Goal: Information Seeking & Learning: Learn about a topic

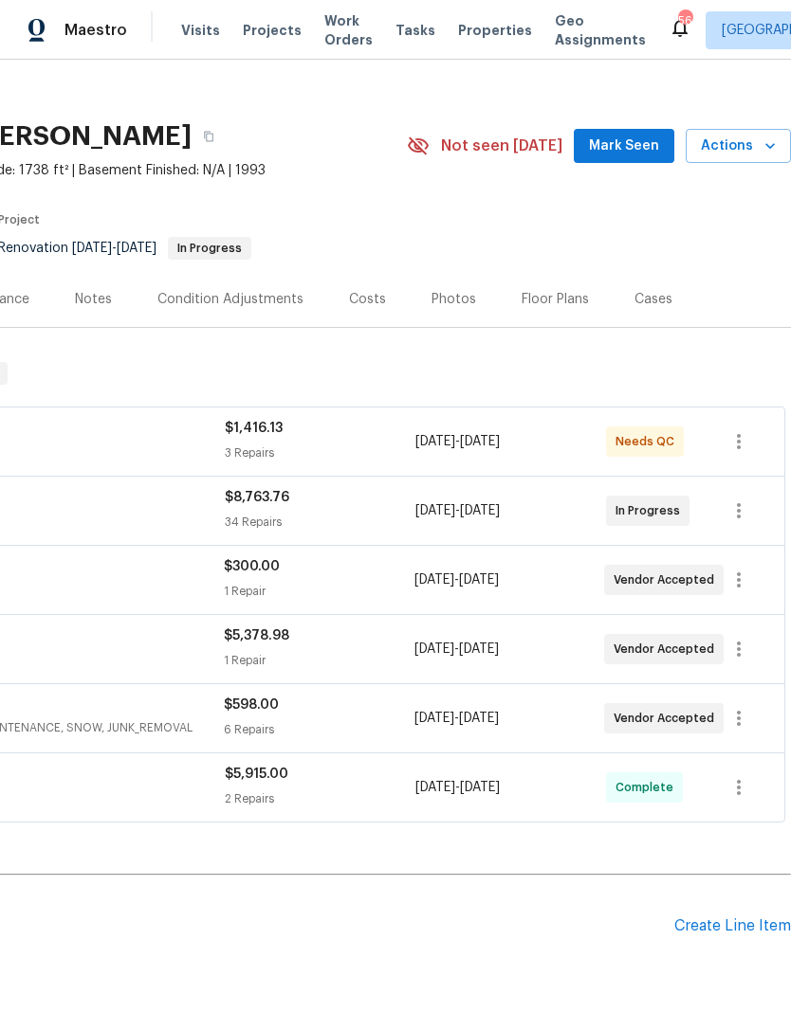
scroll to position [17, 281]
click at [633, 155] on span "Mark Seen" at bounding box center [624, 146] width 70 height 24
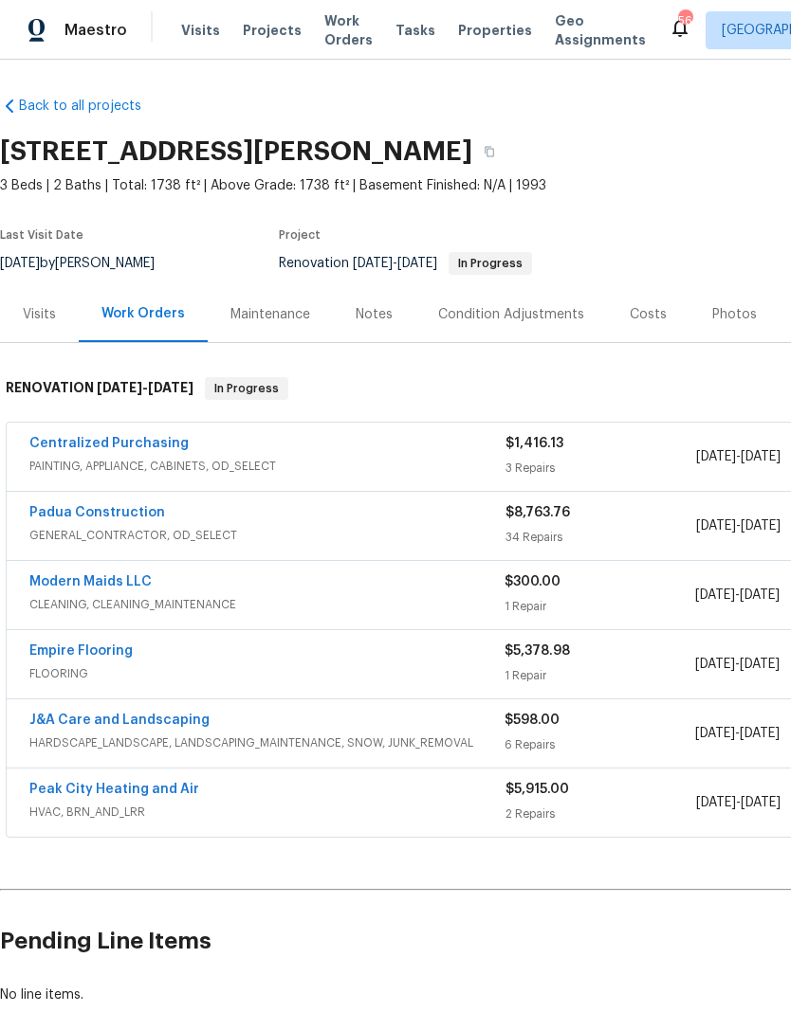
scroll to position [1, 0]
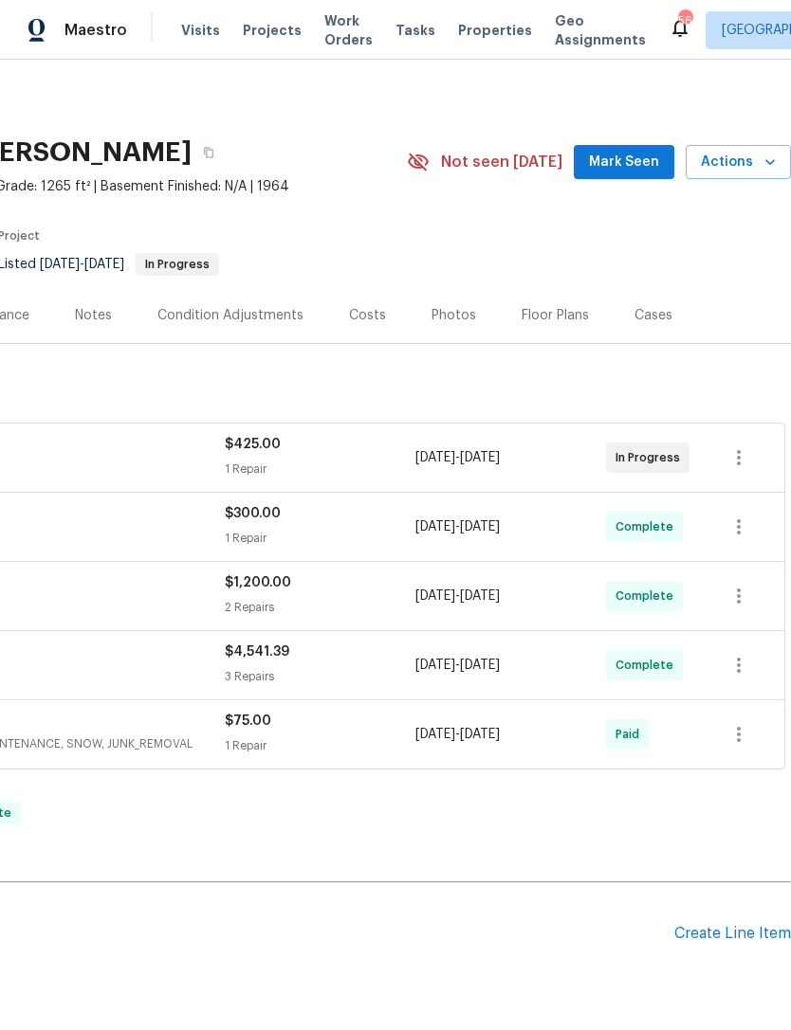
scroll to position [0, 281]
click at [646, 163] on span "Mark Seen" at bounding box center [624, 163] width 70 height 24
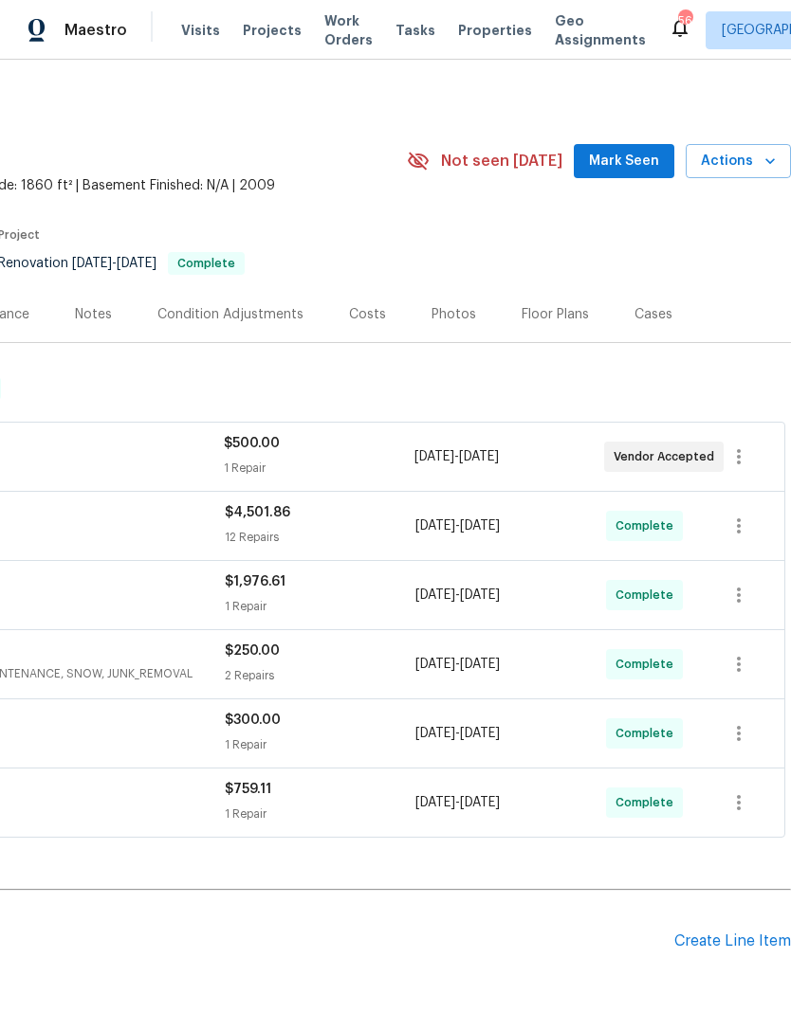
scroll to position [1, 281]
click at [624, 170] on span "Mark Seen" at bounding box center [624, 162] width 70 height 24
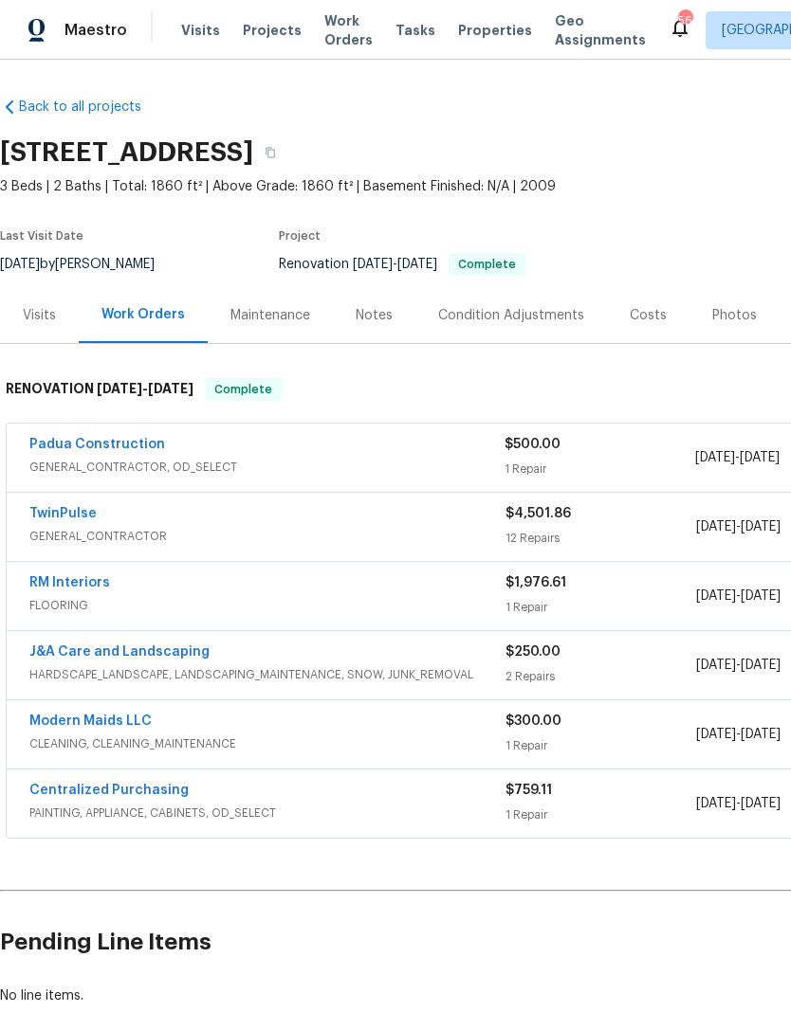
scroll to position [0, 0]
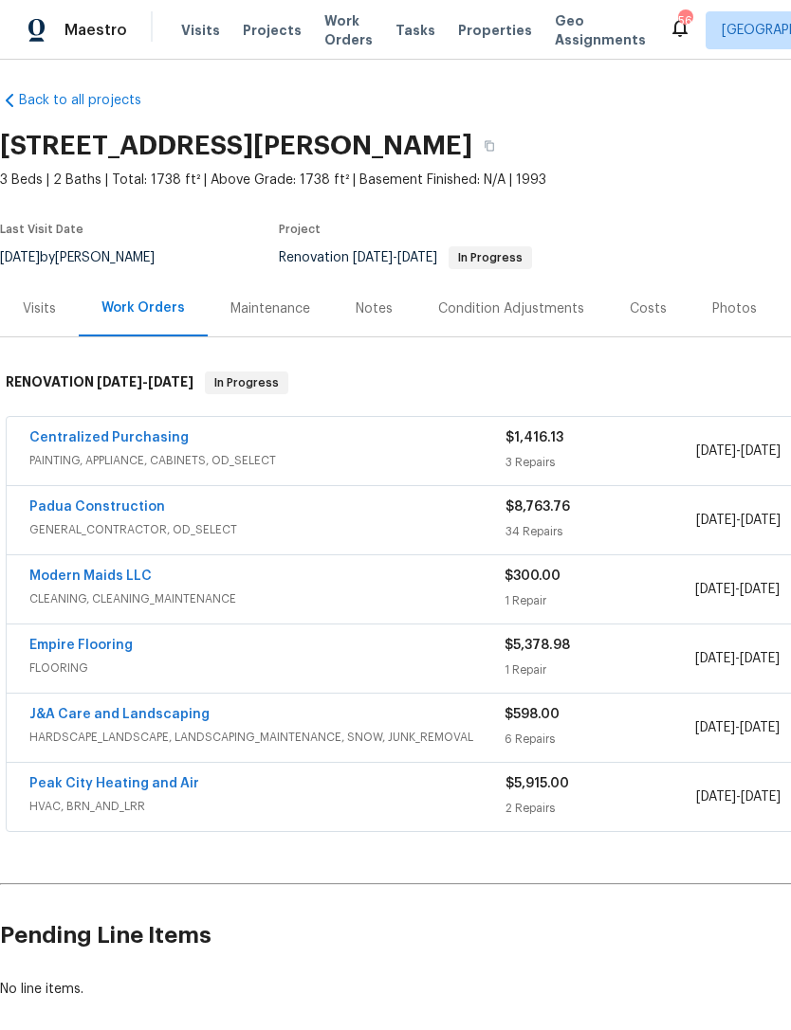
scroll to position [7, 0]
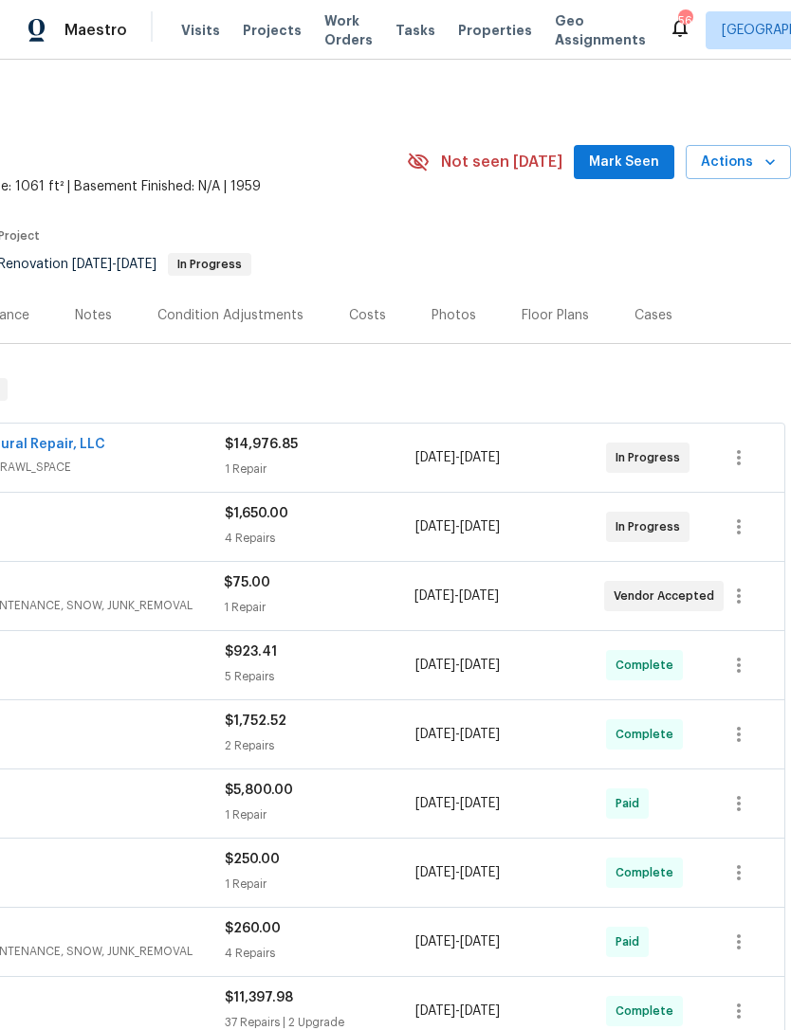
scroll to position [0, 281]
click at [626, 176] on button "Mark Seen" at bounding box center [624, 162] width 100 height 35
click at [632, 159] on span "Seen [DATE]" at bounding box center [628, 162] width 91 height 19
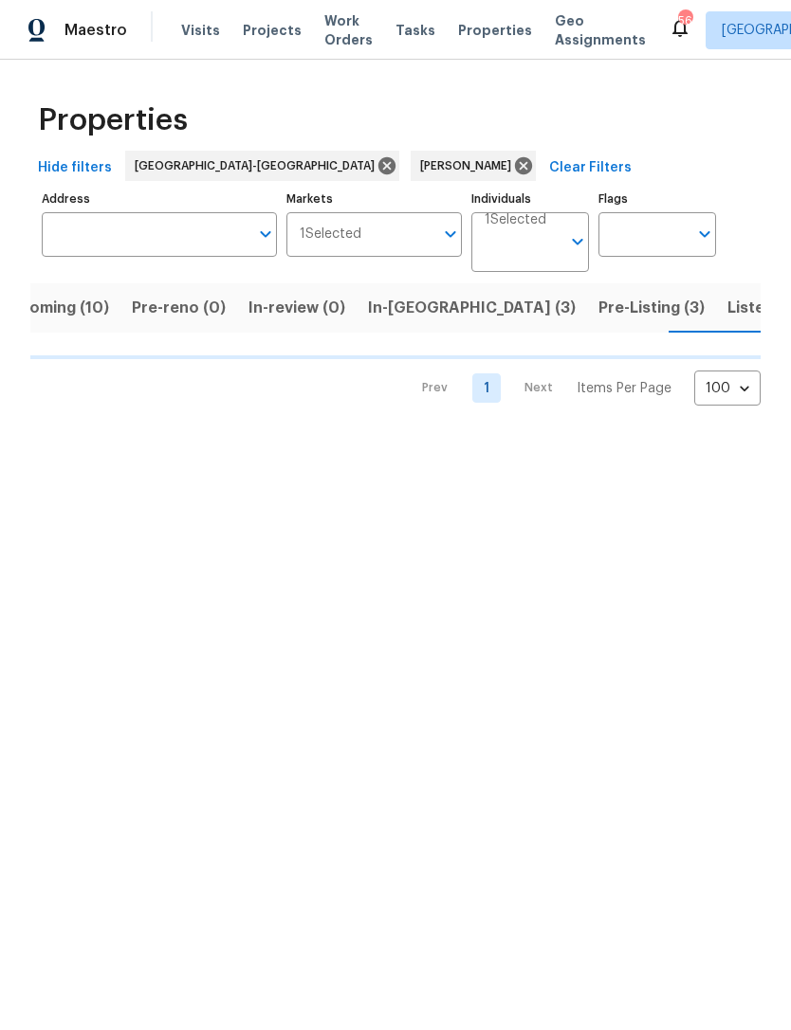
scroll to position [0, 45]
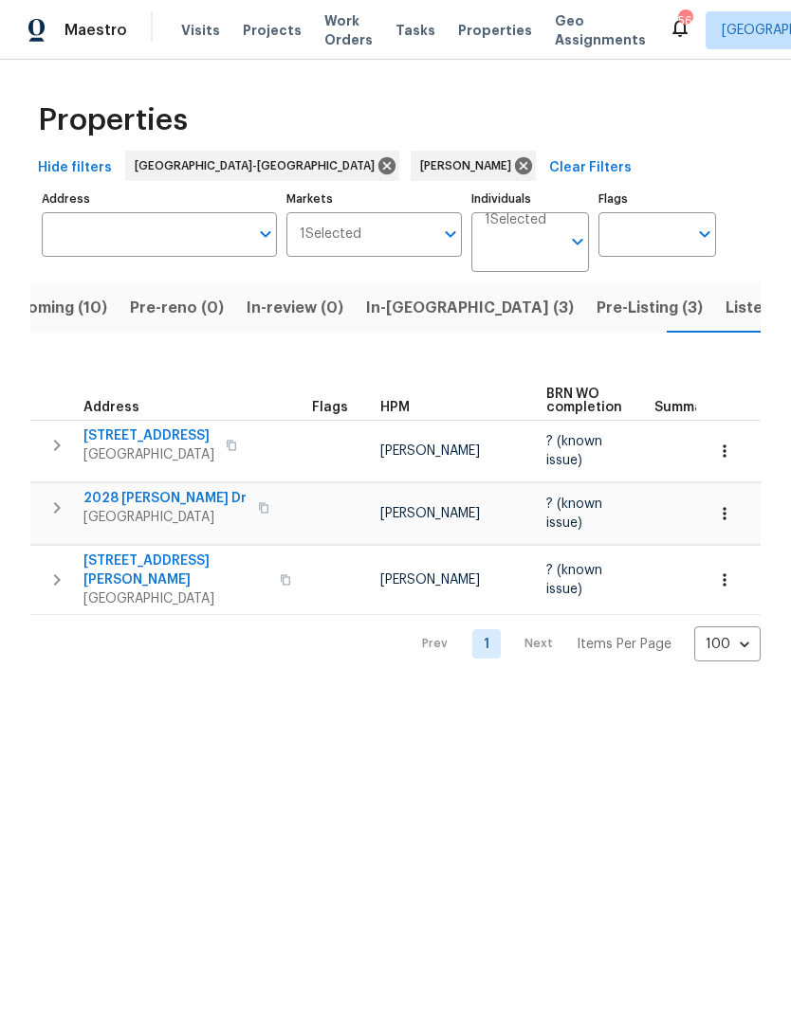
click at [78, 311] on span "Upcoming (10)" at bounding box center [52, 308] width 110 height 27
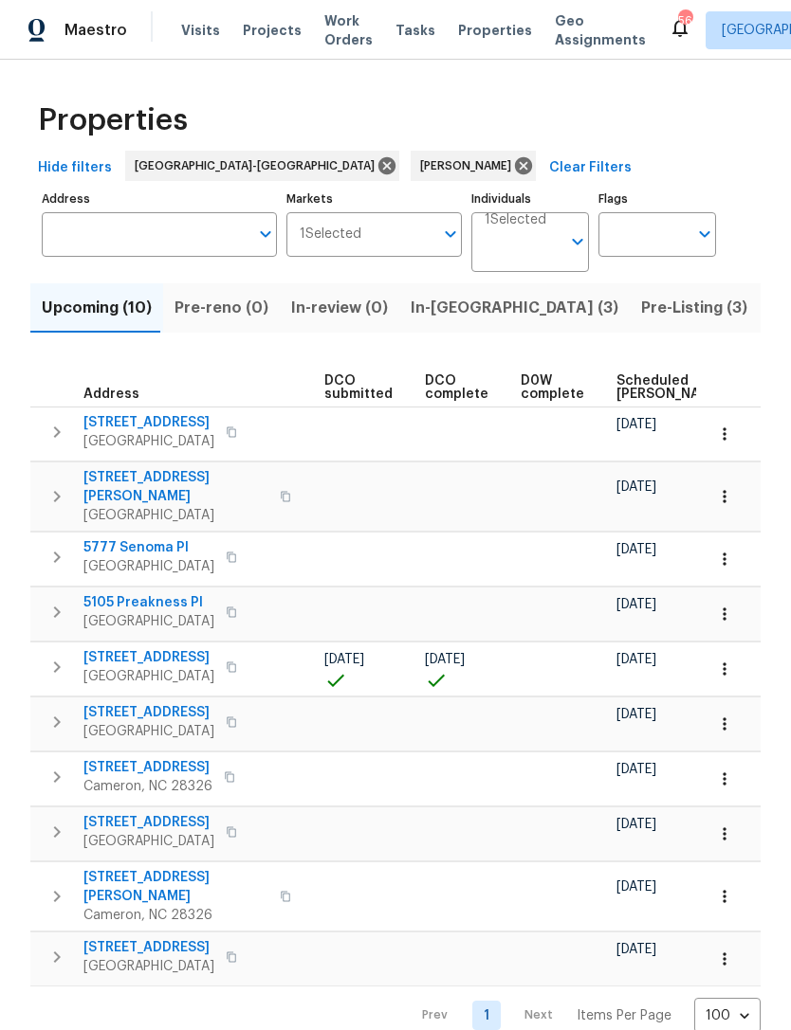
scroll to position [0, 326]
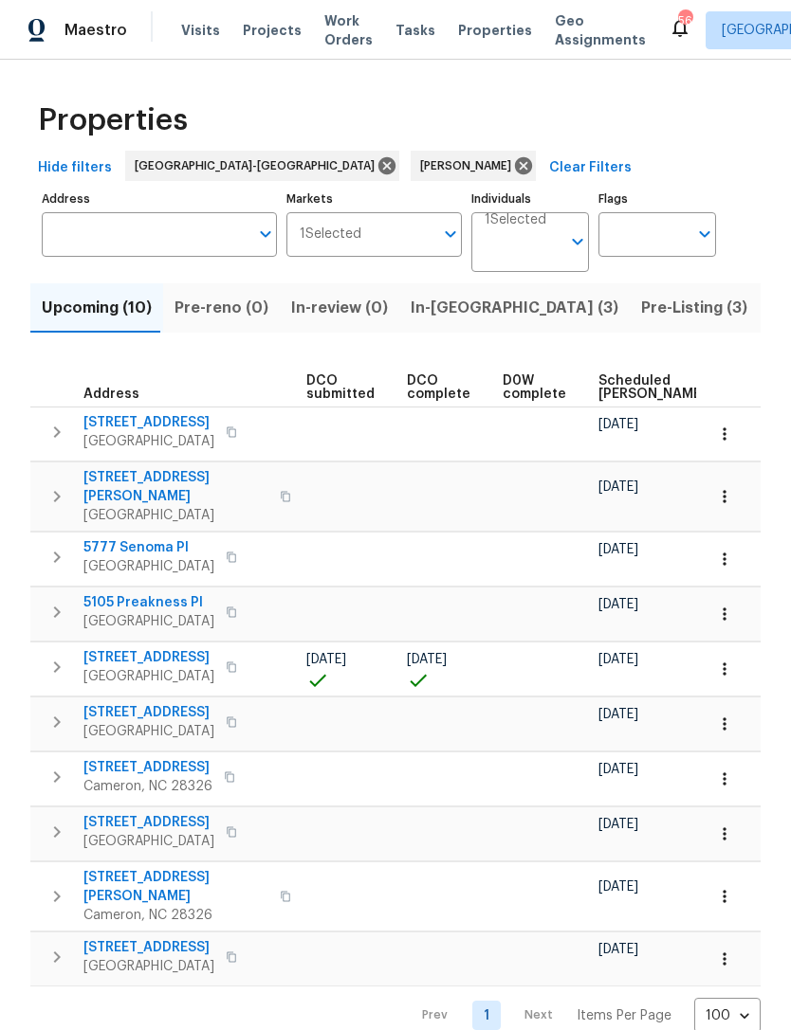
click at [629, 387] on span "Scheduled COE" at bounding box center [651, 387] width 107 height 27
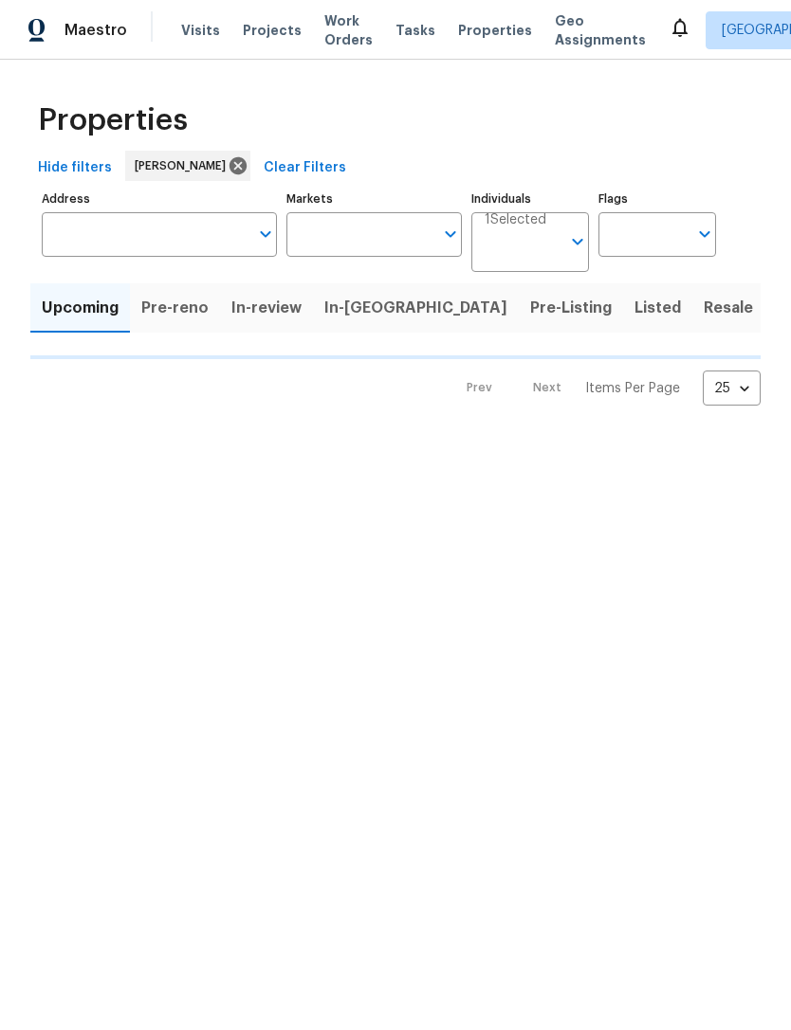
type input "100"
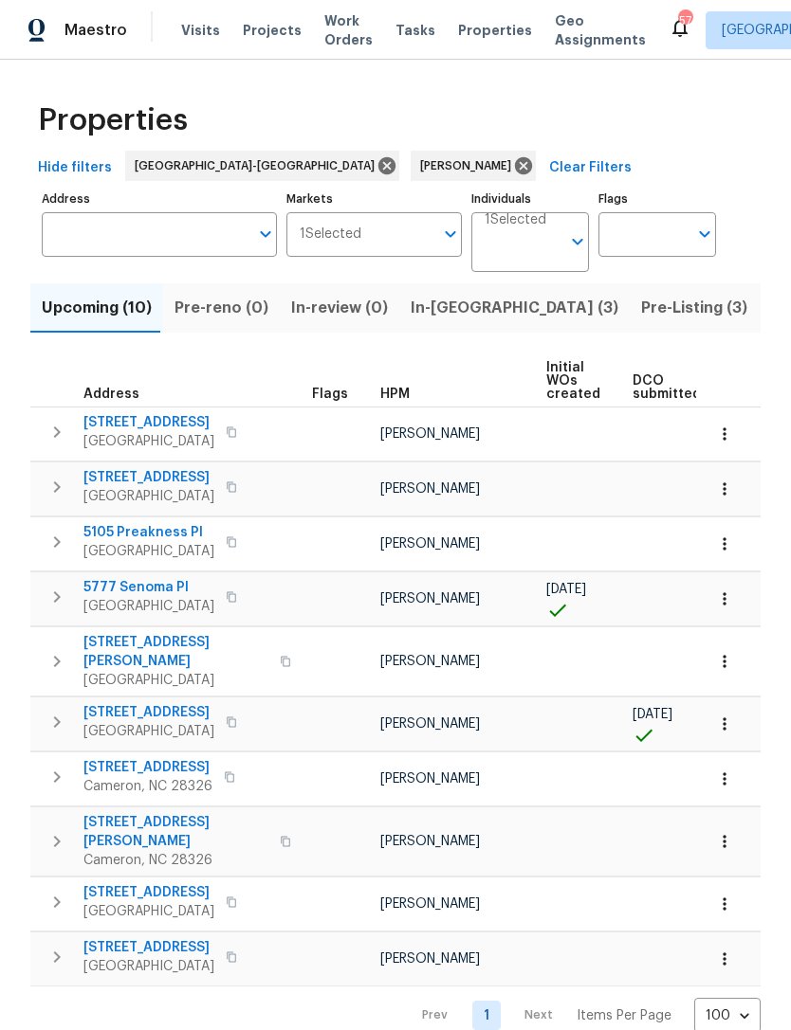
click at [451, 304] on span "In-reno (3)" at bounding box center [514, 308] width 208 height 27
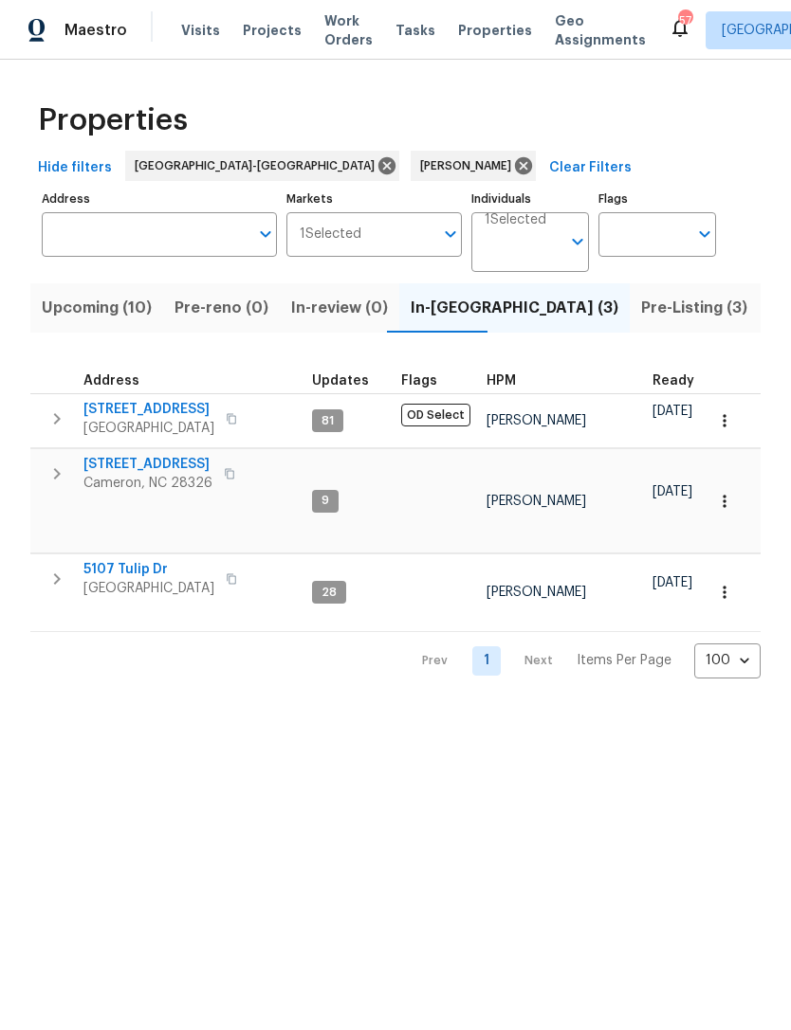
click at [103, 311] on span "Upcoming (10)" at bounding box center [97, 308] width 110 height 27
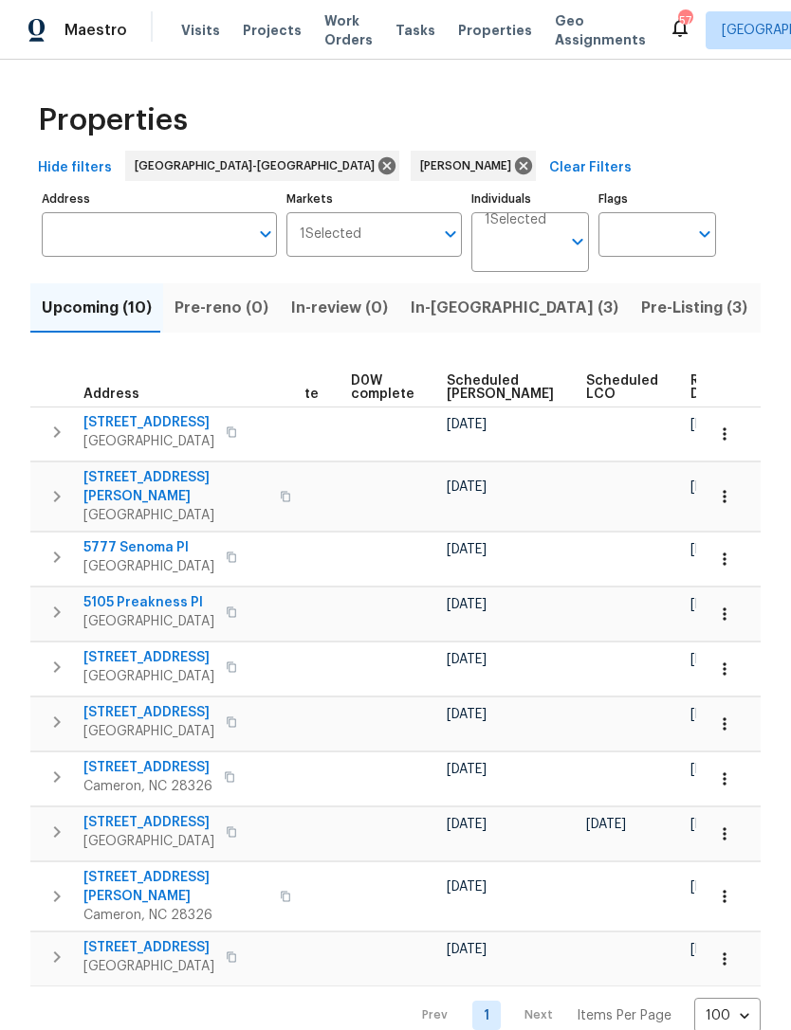
scroll to position [0, 477]
click at [465, 388] on span "Scheduled COE" at bounding box center [500, 387] width 107 height 27
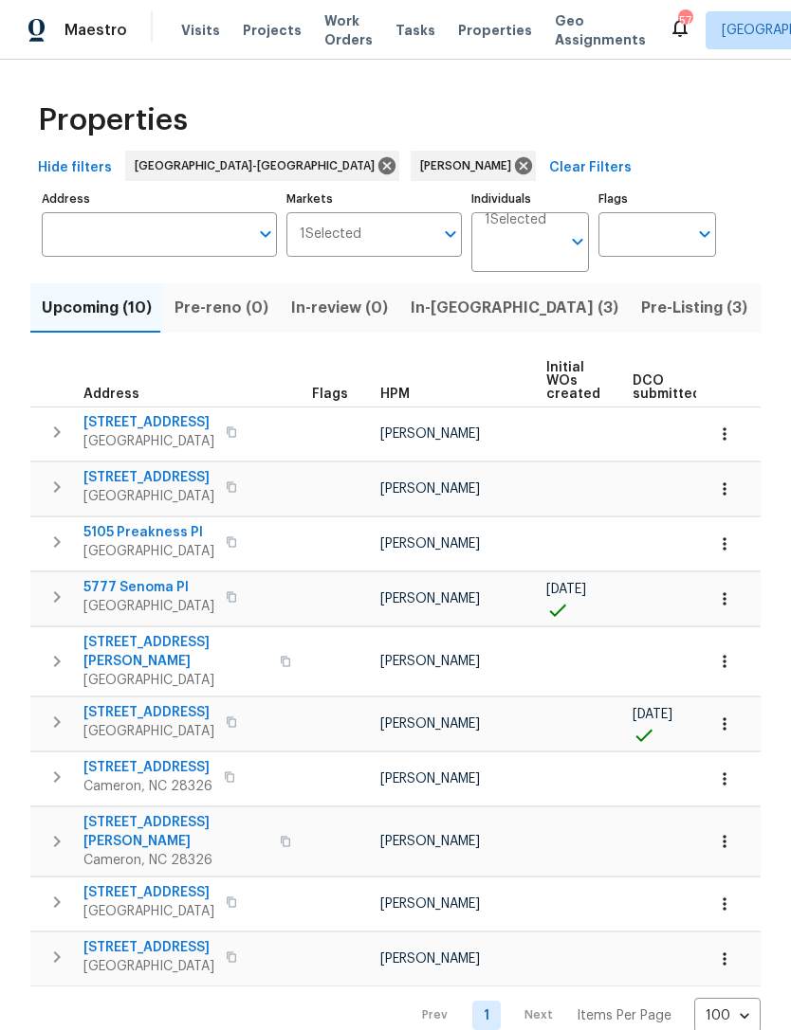
click at [641, 314] on span "Pre-Listing (3)" at bounding box center [694, 308] width 106 height 27
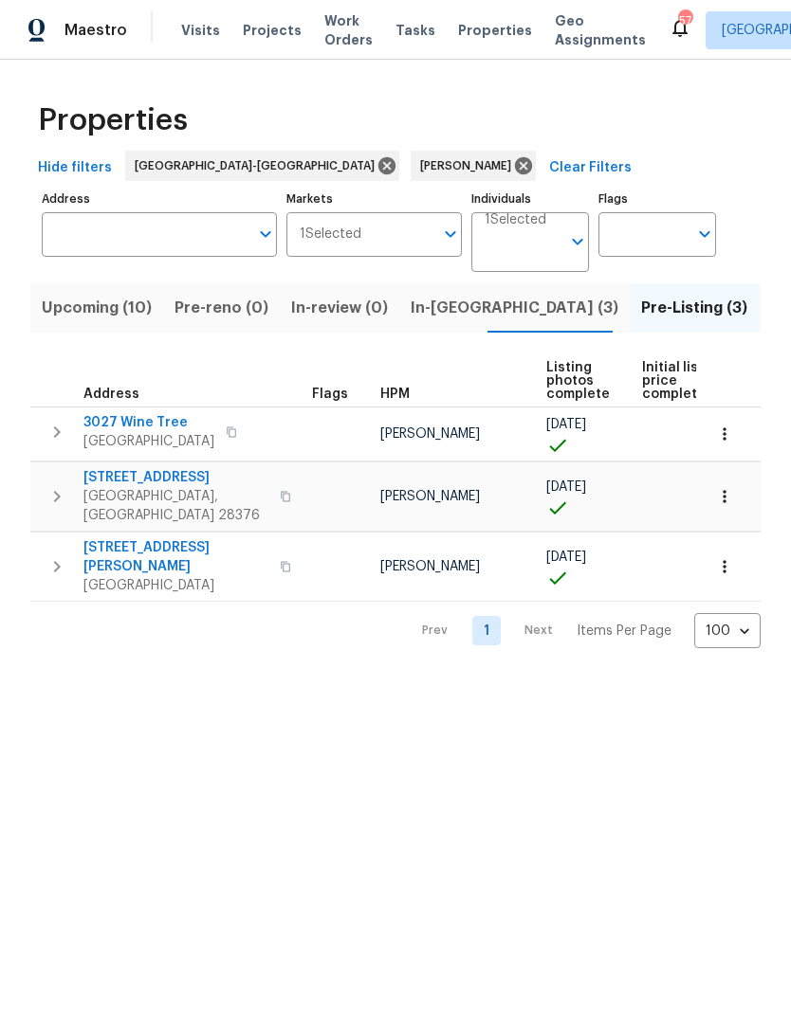
click at [158, 486] on span "136 Bristol Ct" at bounding box center [175, 477] width 185 height 19
click at [109, 312] on span "Upcoming (10)" at bounding box center [97, 308] width 110 height 27
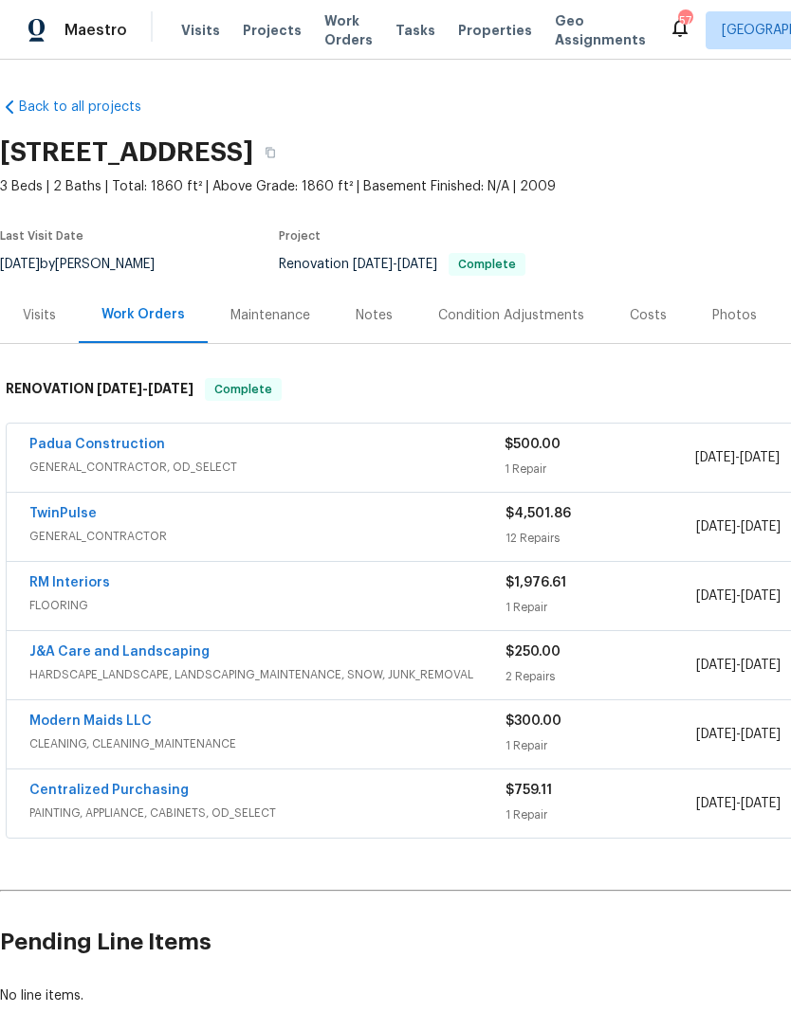
click at [723, 311] on div "Photos" at bounding box center [734, 315] width 45 height 19
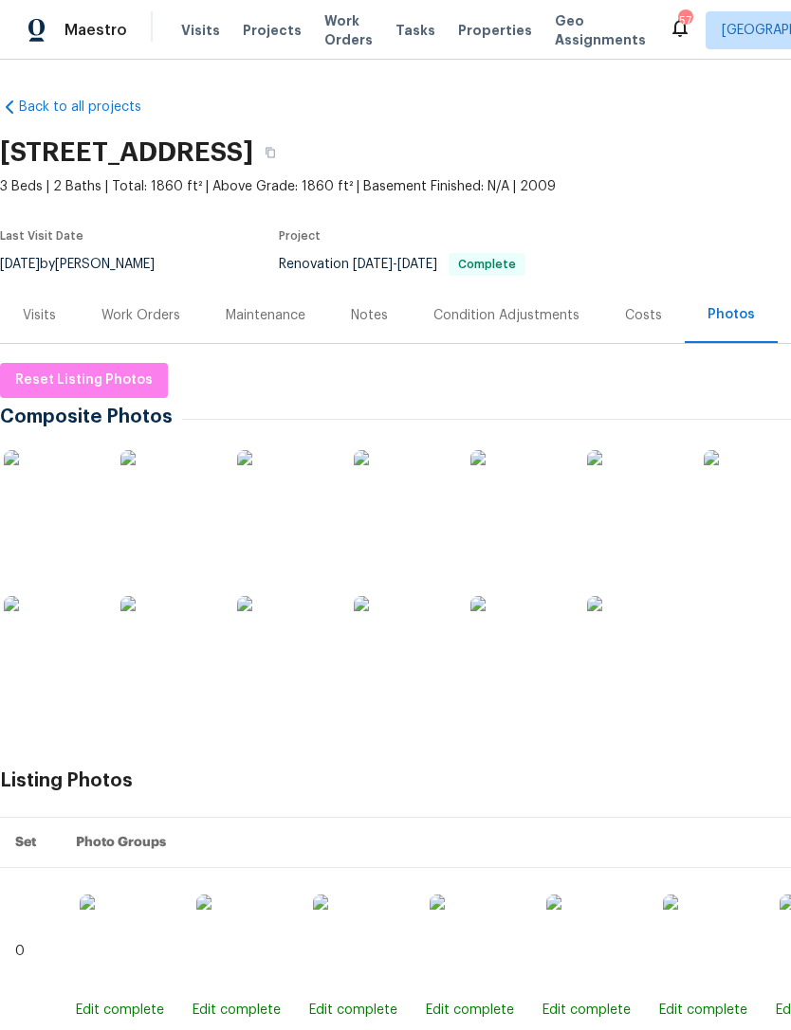
click at [34, 507] on img at bounding box center [51, 497] width 95 height 95
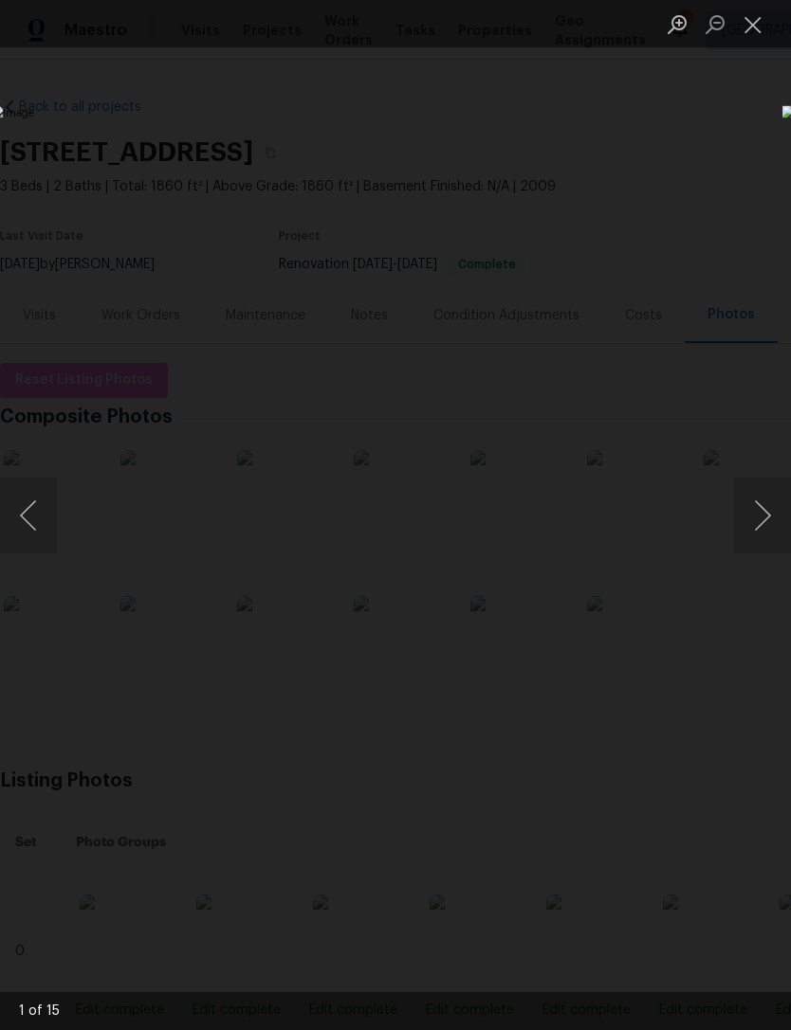
click at [767, 511] on button "Next image" at bounding box center [762, 516] width 57 height 76
click at [768, 511] on button "Next image" at bounding box center [762, 516] width 57 height 76
click at [764, 511] on button "Next image" at bounding box center [762, 516] width 57 height 76
click at [760, 508] on button "Next image" at bounding box center [762, 516] width 57 height 76
click at [768, 504] on button "Next image" at bounding box center [762, 516] width 57 height 76
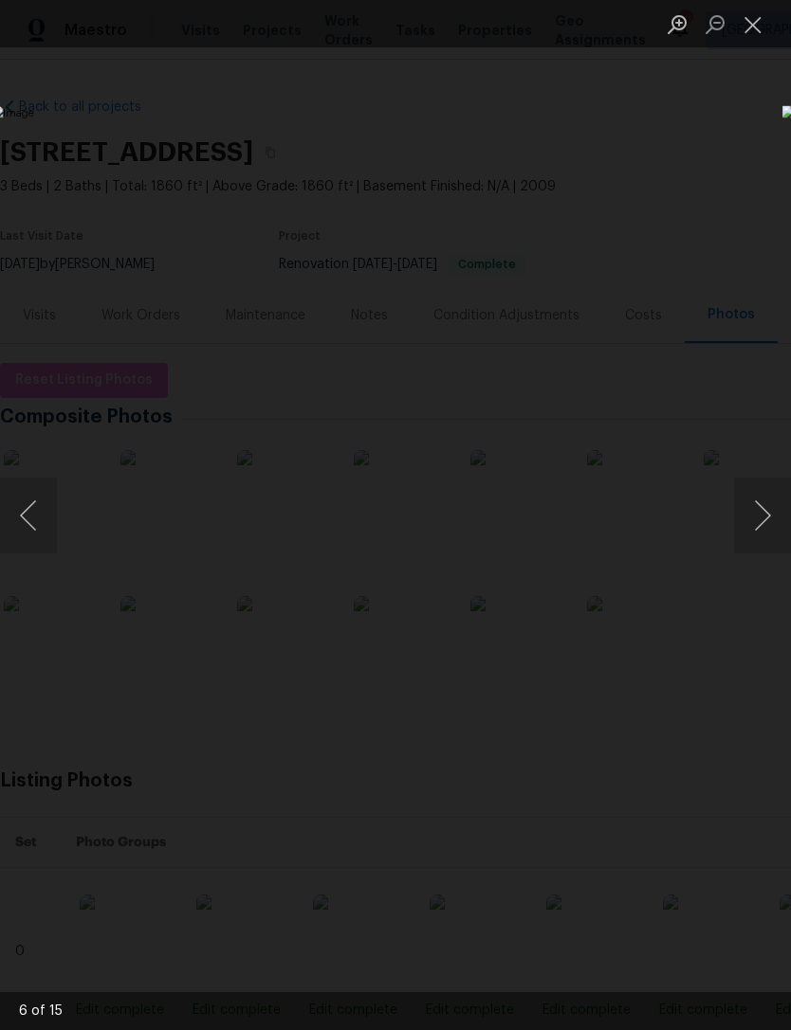
click at [768, 511] on button "Next image" at bounding box center [762, 516] width 57 height 76
click at [779, 511] on button "Next image" at bounding box center [762, 516] width 57 height 76
click at [768, 524] on button "Next image" at bounding box center [762, 516] width 57 height 76
click at [770, 514] on button "Next image" at bounding box center [762, 516] width 57 height 76
click at [763, 506] on button "Next image" at bounding box center [762, 516] width 57 height 76
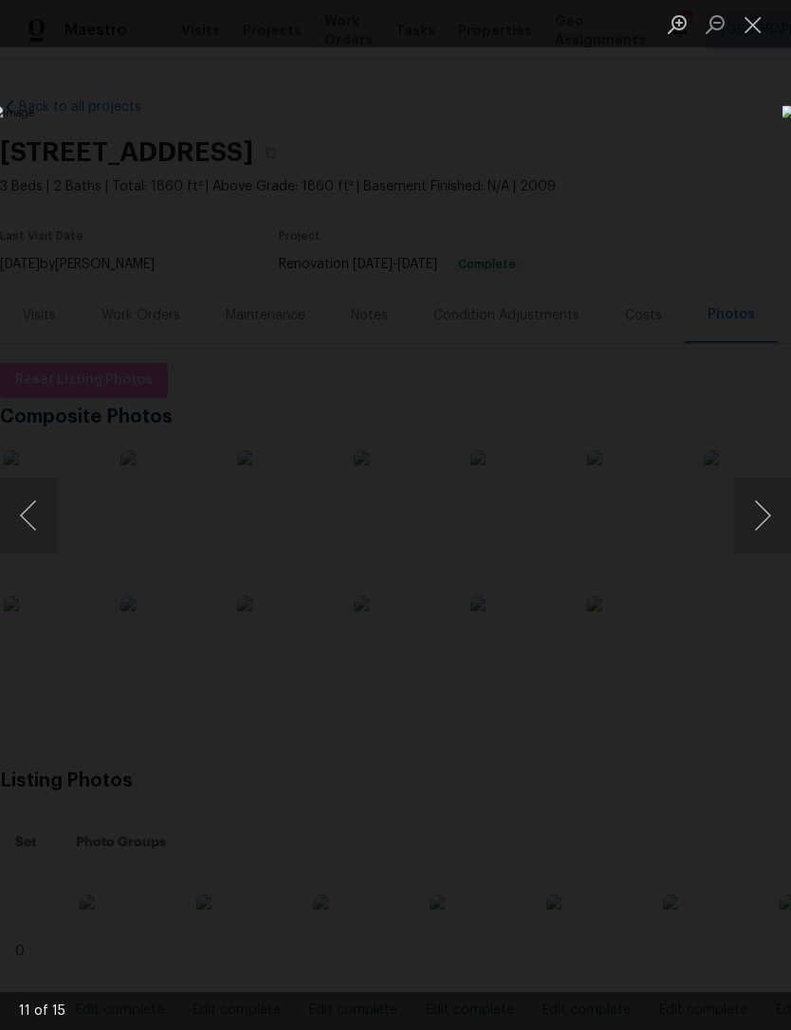
click at [778, 509] on button "Next image" at bounding box center [762, 516] width 57 height 76
click at [761, 510] on button "Next image" at bounding box center [762, 516] width 57 height 76
click at [769, 506] on button "Next image" at bounding box center [762, 516] width 57 height 76
click at [757, 509] on button "Next image" at bounding box center [762, 516] width 57 height 76
click at [780, 502] on button "Next image" at bounding box center [762, 516] width 57 height 76
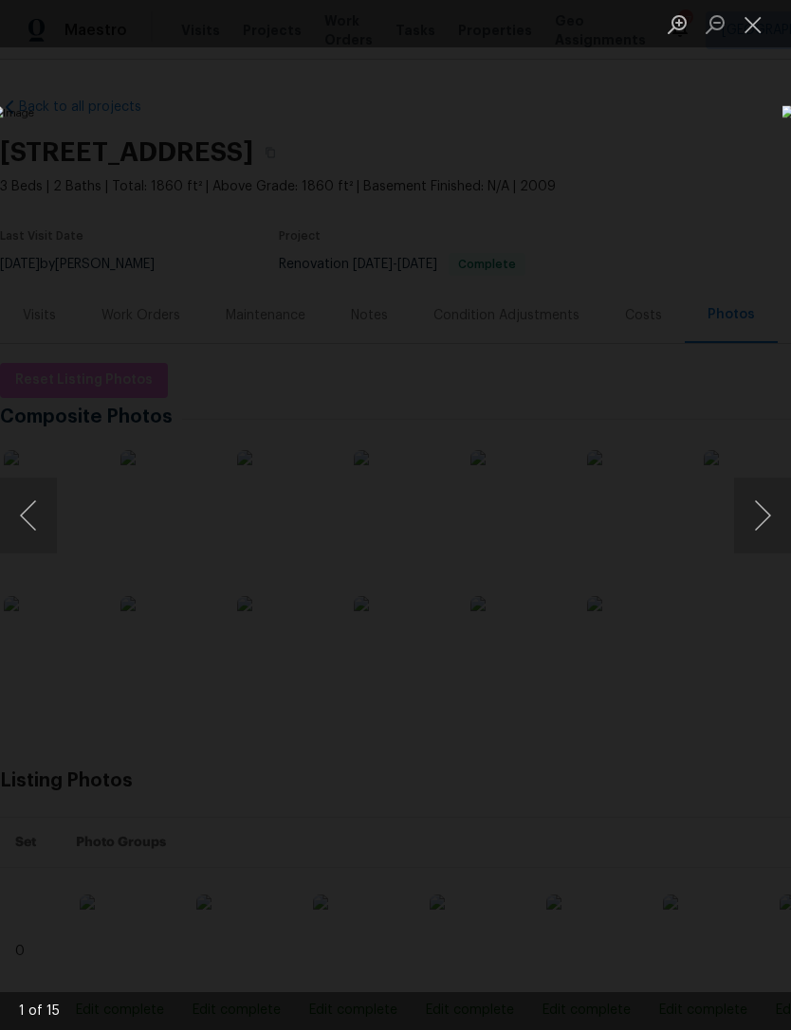
click at [760, 527] on button "Next image" at bounding box center [762, 516] width 57 height 76
click at [776, 518] on button "Next image" at bounding box center [762, 516] width 57 height 76
click at [763, 15] on button "Close lightbox" at bounding box center [753, 24] width 38 height 33
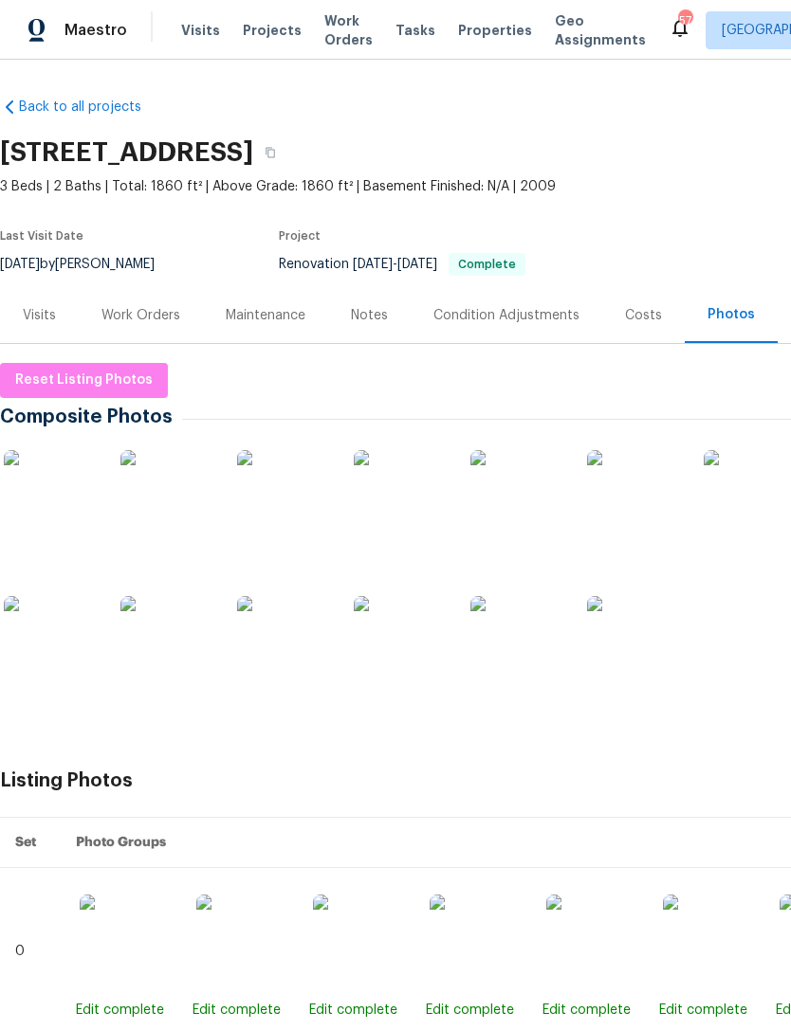
click at [130, 319] on div "Work Orders" at bounding box center [140, 315] width 79 height 19
